Goal: Browse casually

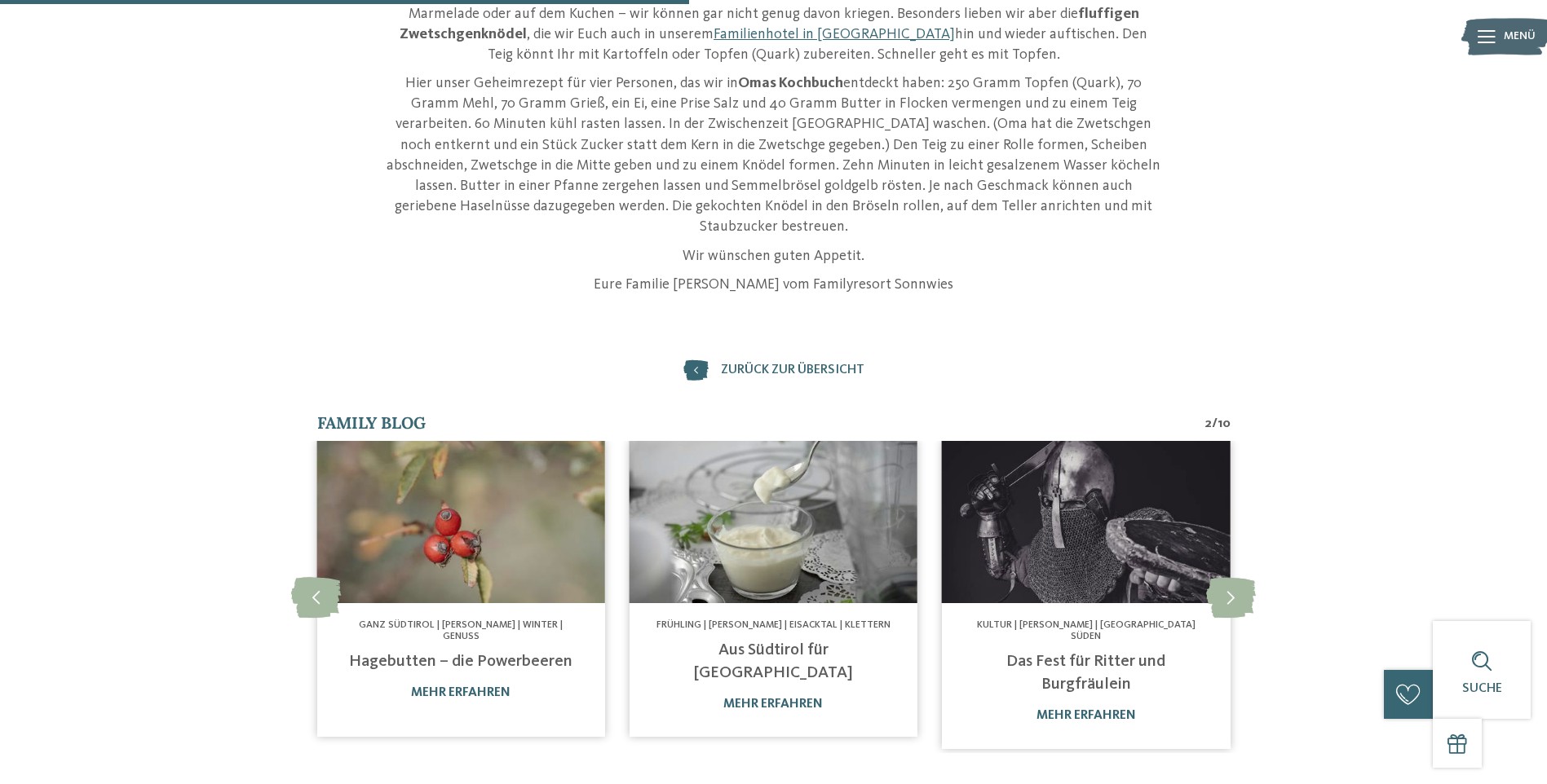
scroll to position [652, 0]
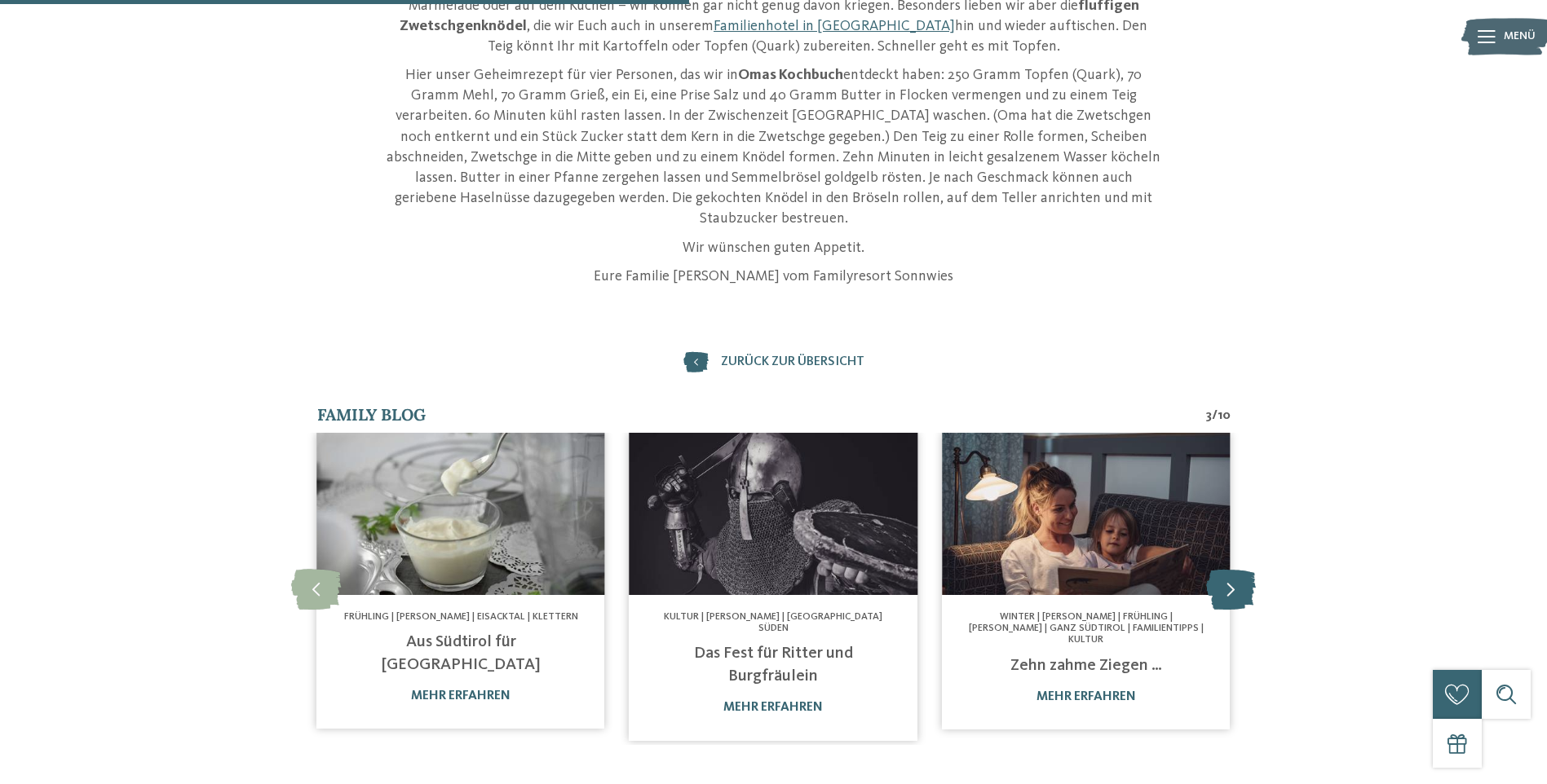
click at [1231, 568] on icon at bounding box center [1231, 588] width 50 height 41
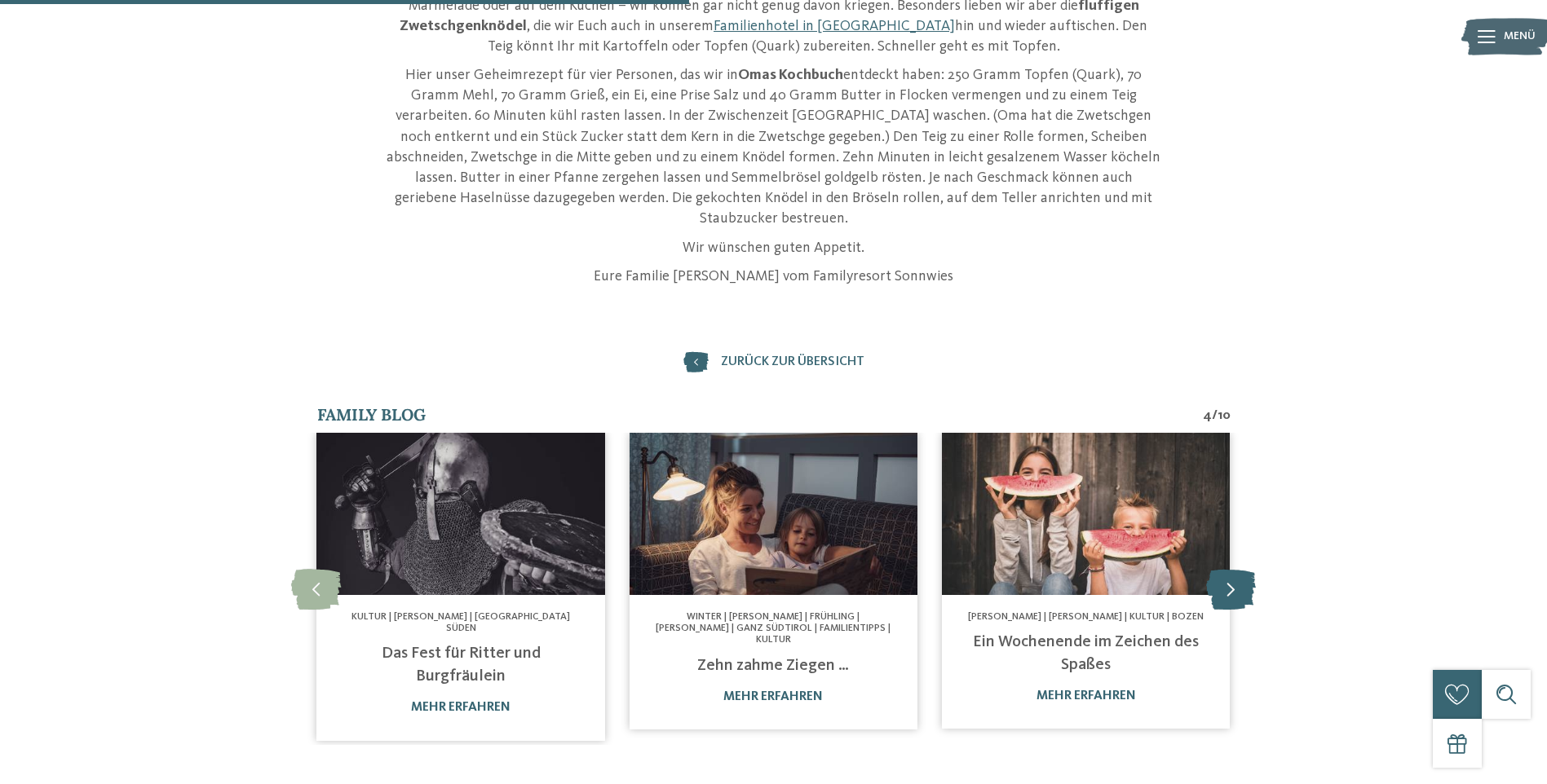
click at [1231, 568] on icon at bounding box center [1231, 588] width 50 height 41
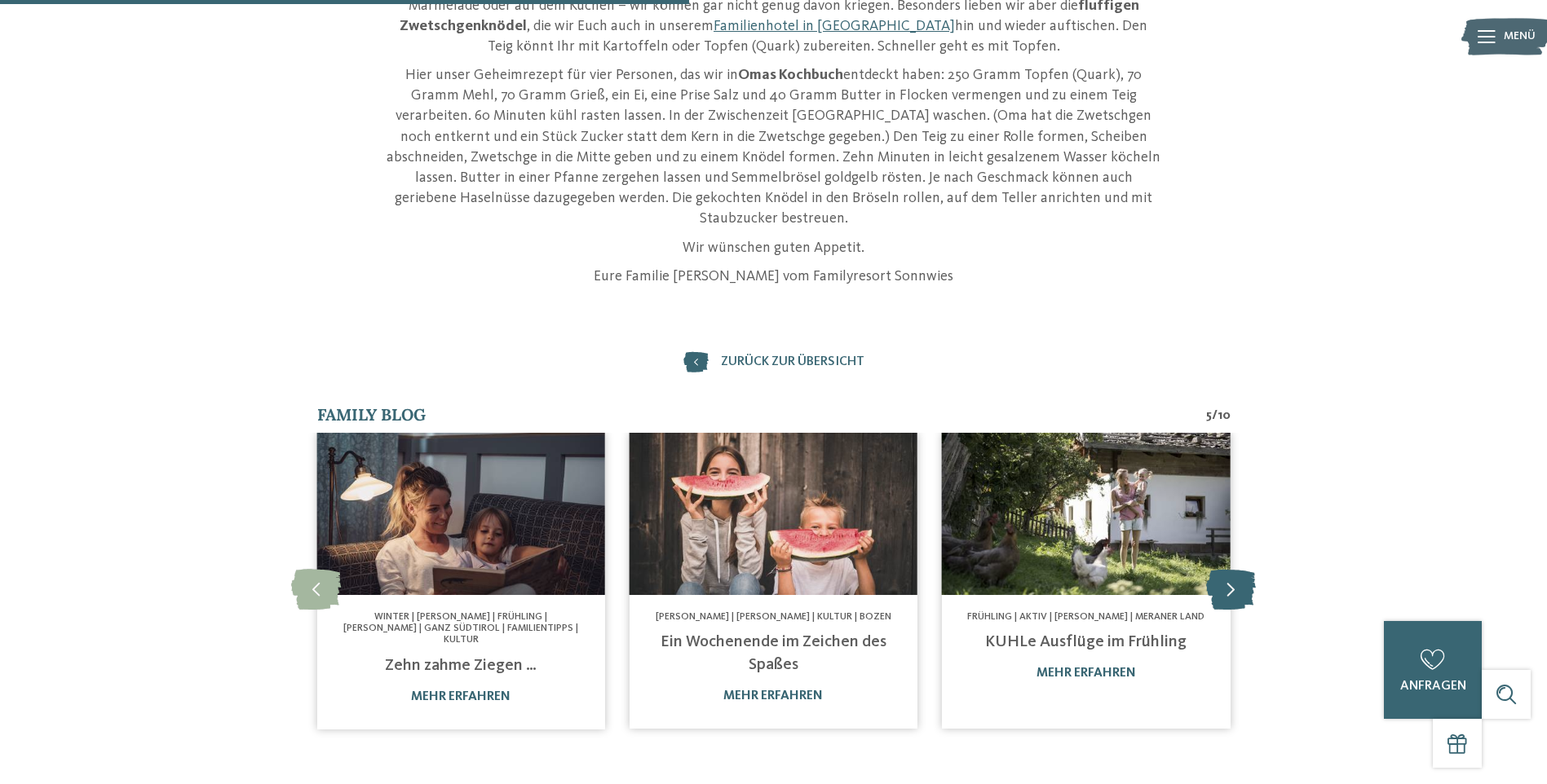
click at [1231, 568] on icon at bounding box center [1231, 588] width 50 height 41
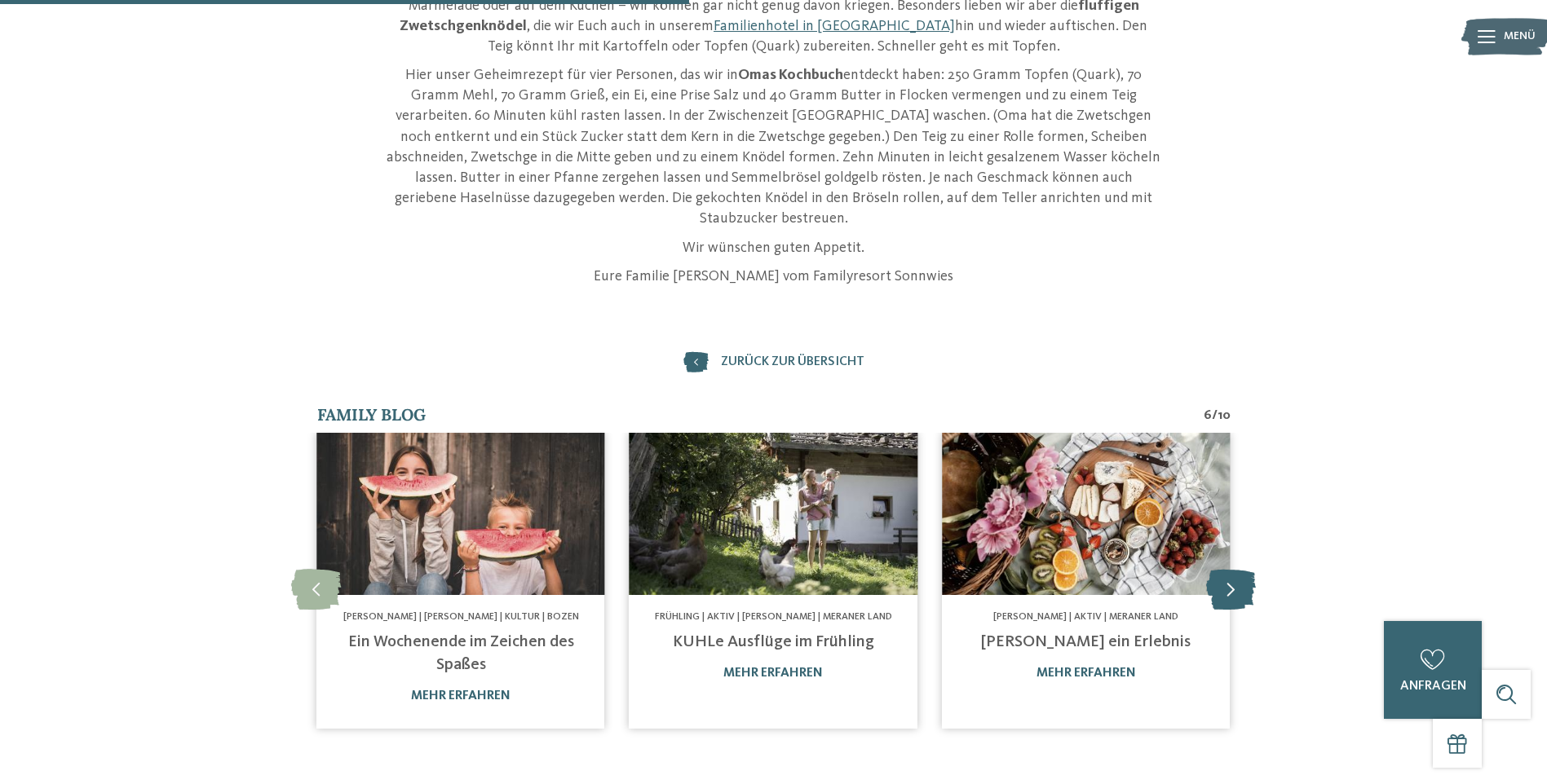
click at [1231, 568] on icon at bounding box center [1231, 588] width 50 height 41
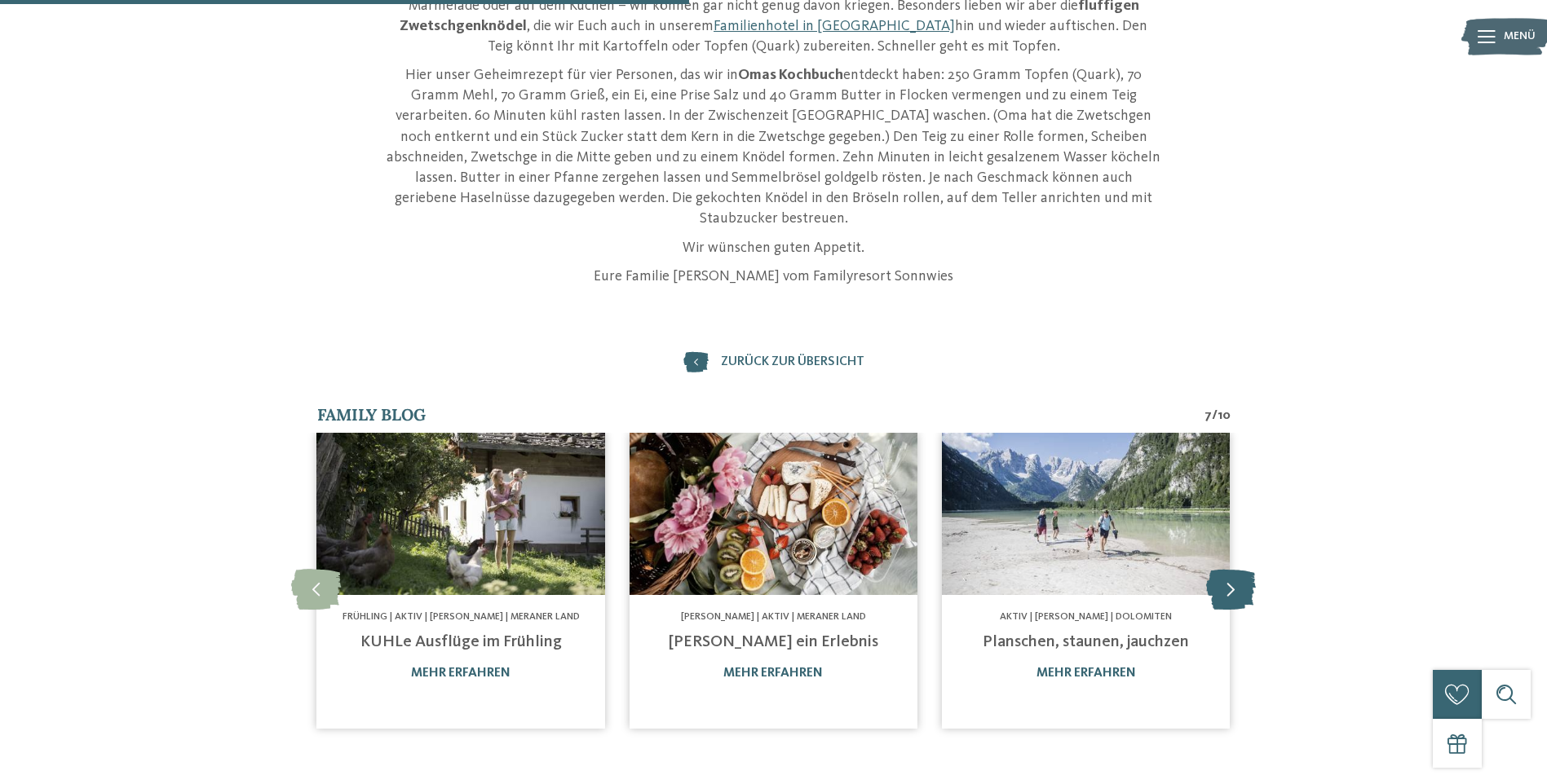
click at [1231, 568] on icon at bounding box center [1231, 588] width 50 height 41
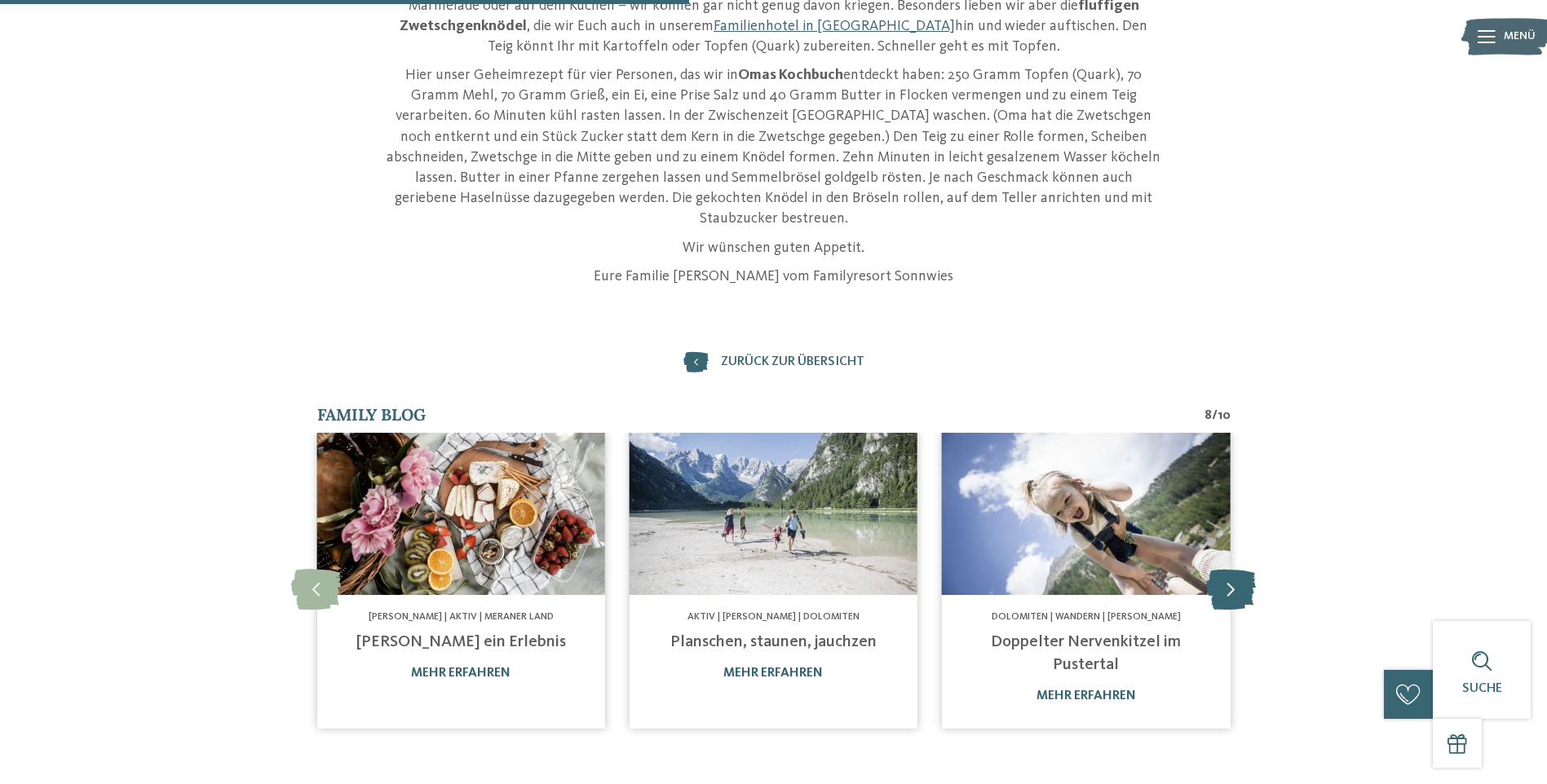
click at [1231, 568] on icon at bounding box center [1231, 588] width 50 height 41
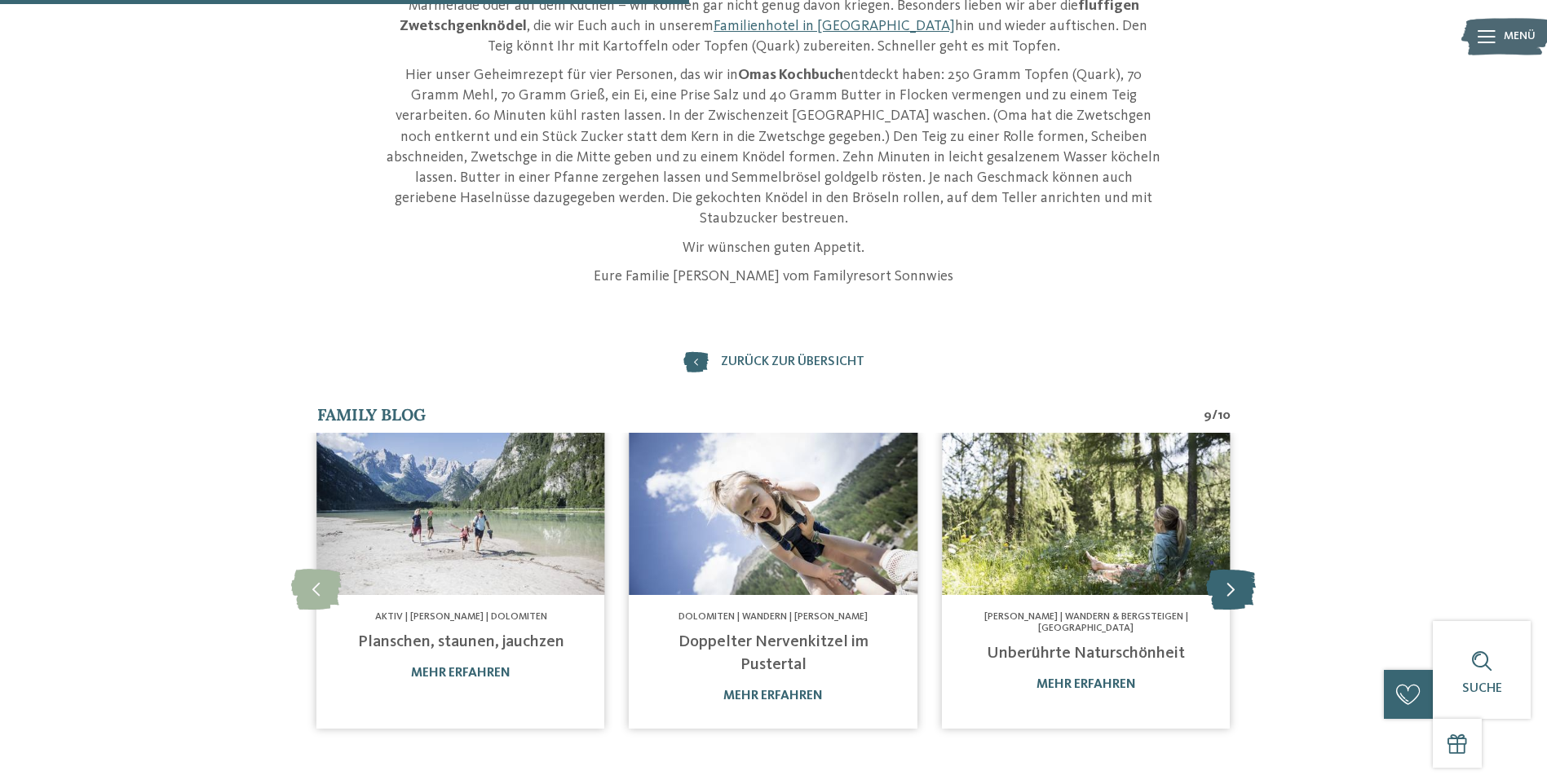
click at [1231, 568] on icon at bounding box center [1231, 588] width 50 height 41
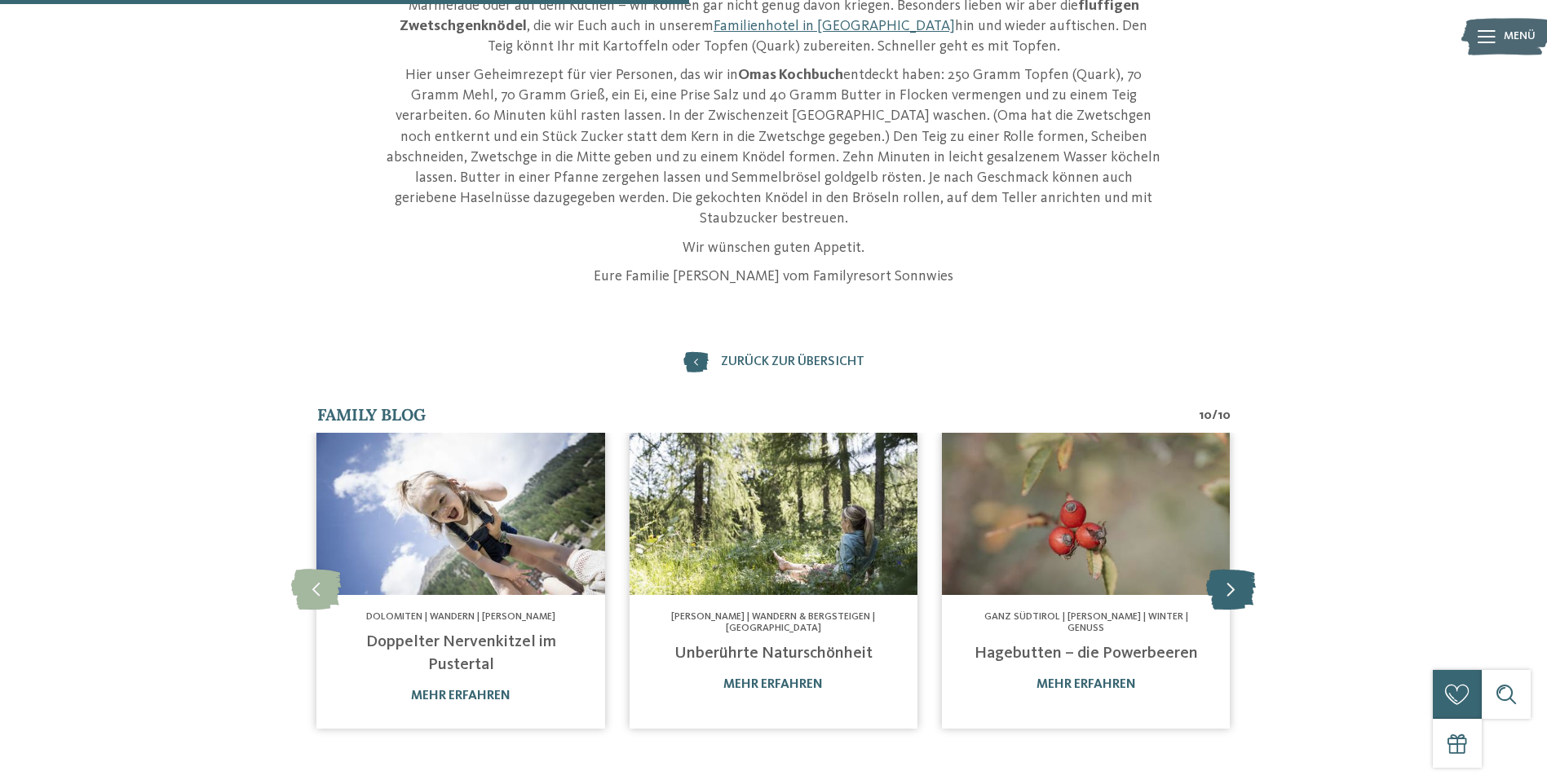
click at [1231, 568] on icon at bounding box center [1231, 588] width 50 height 41
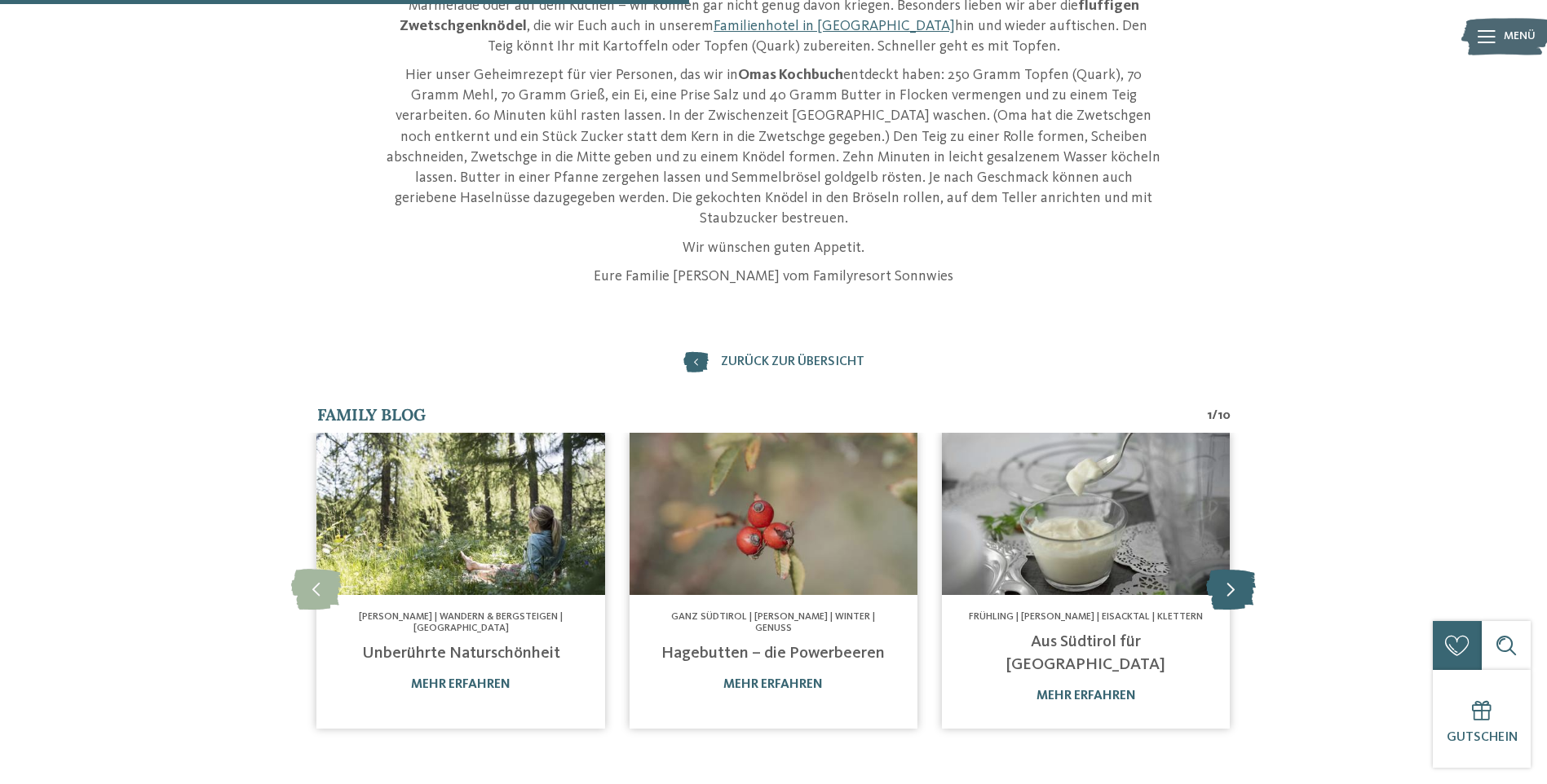
click at [1231, 568] on icon at bounding box center [1231, 588] width 50 height 41
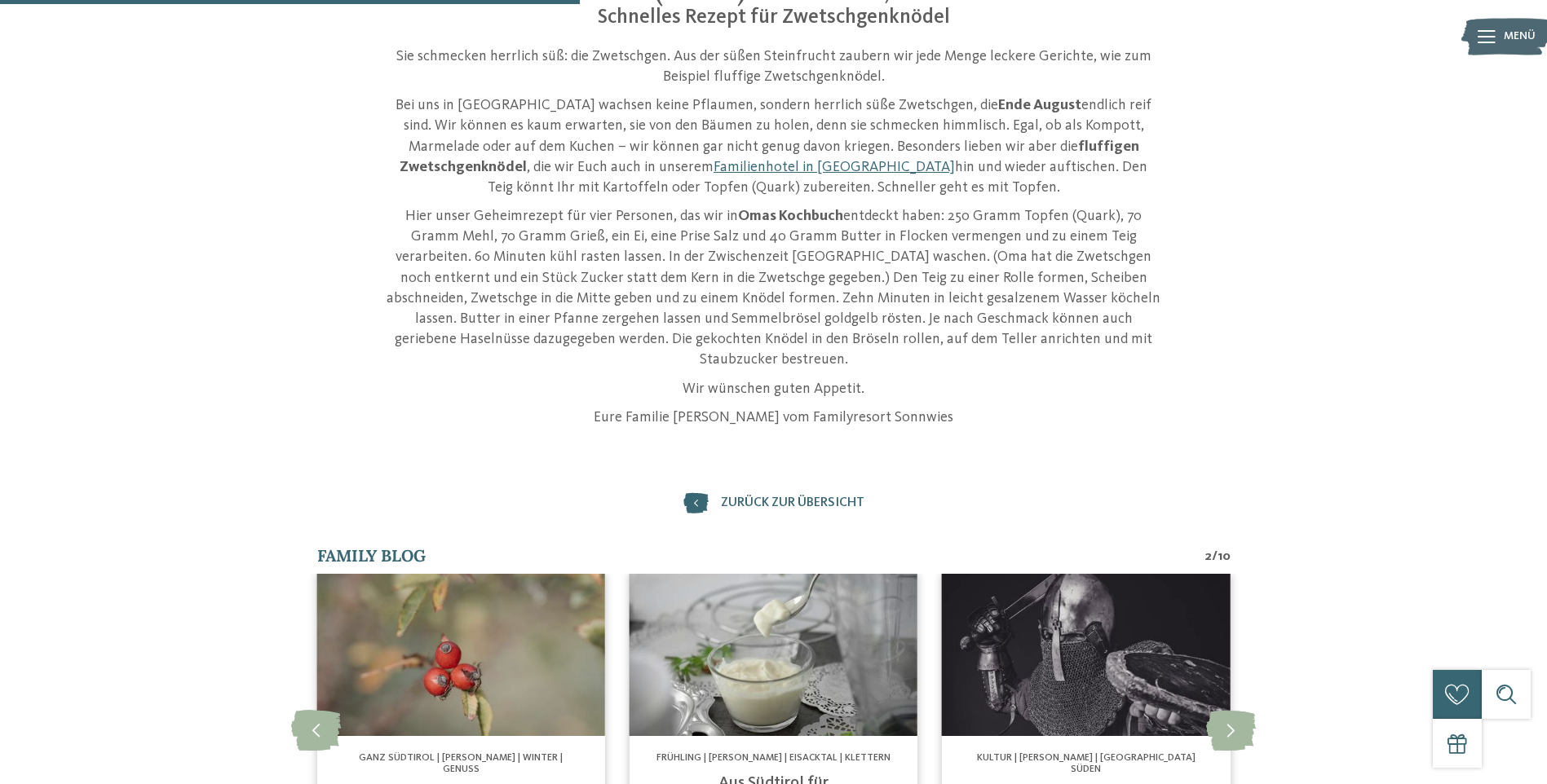
scroll to position [489, 0]
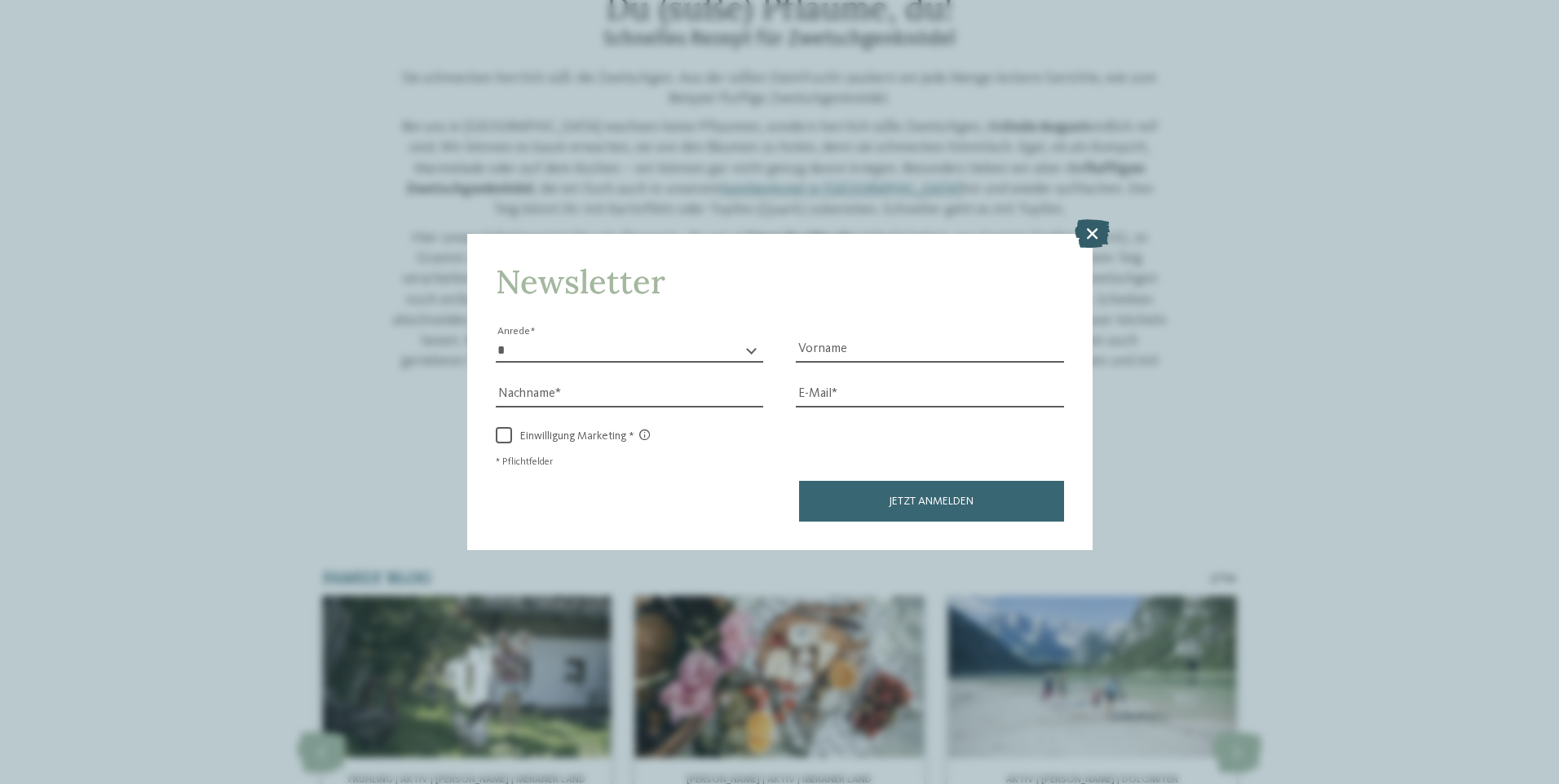
click at [1092, 231] on icon at bounding box center [1093, 232] width 35 height 28
